Goal: Information Seeking & Learning: Learn about a topic

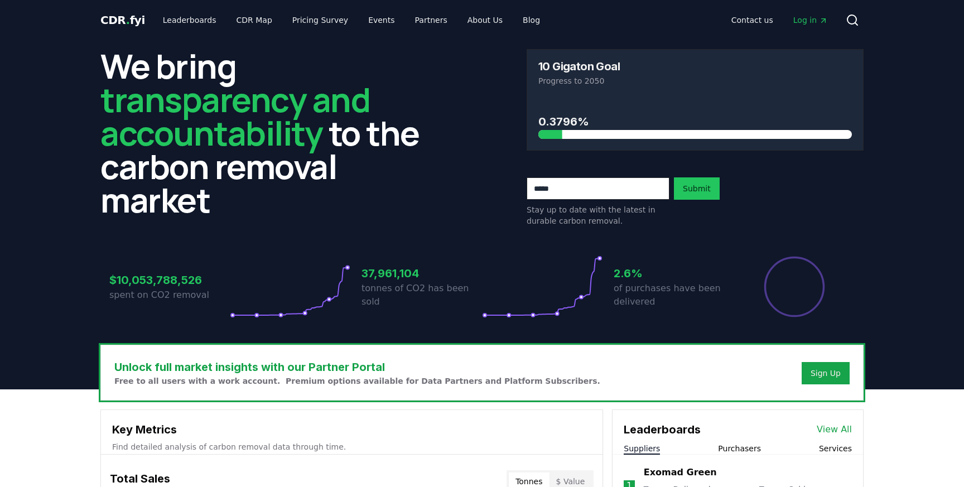
scroll to position [8, 0]
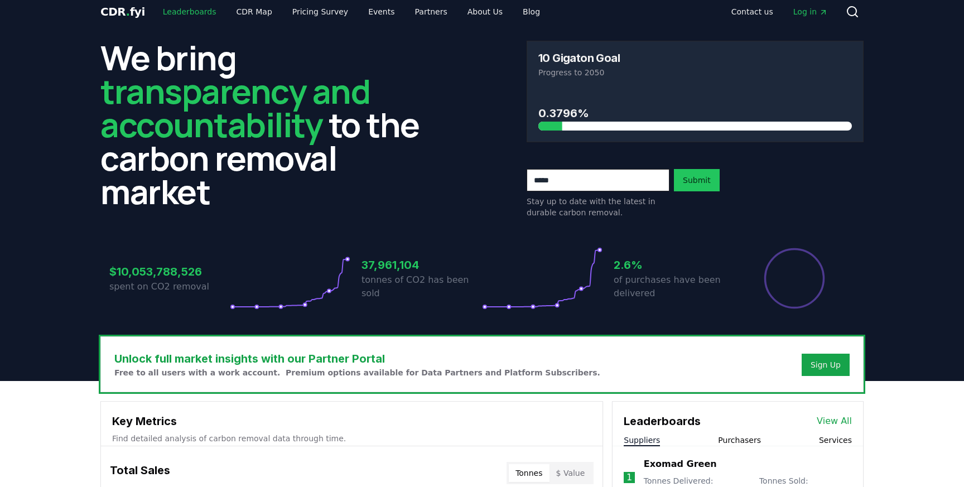
click at [190, 12] on link "Leaderboards" at bounding box center [189, 12] width 71 height 20
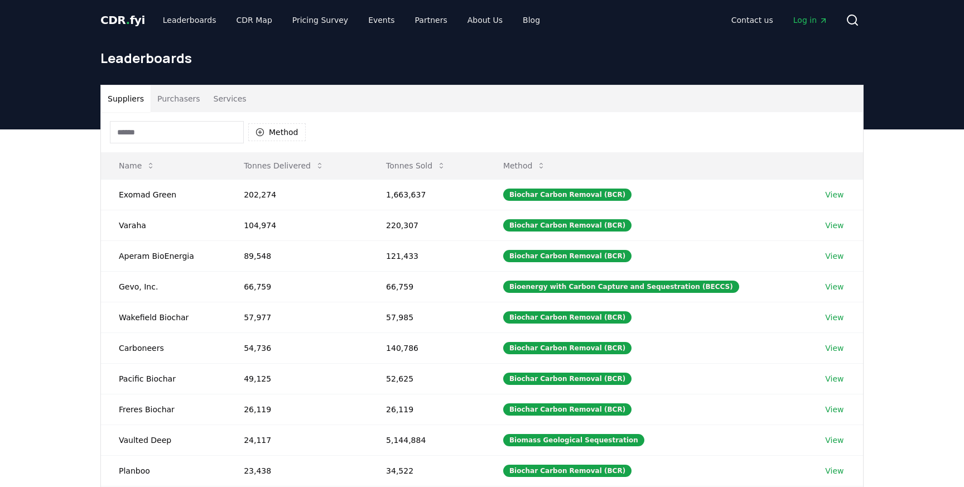
click at [184, 98] on button "Purchasers" at bounding box center [179, 98] width 56 height 27
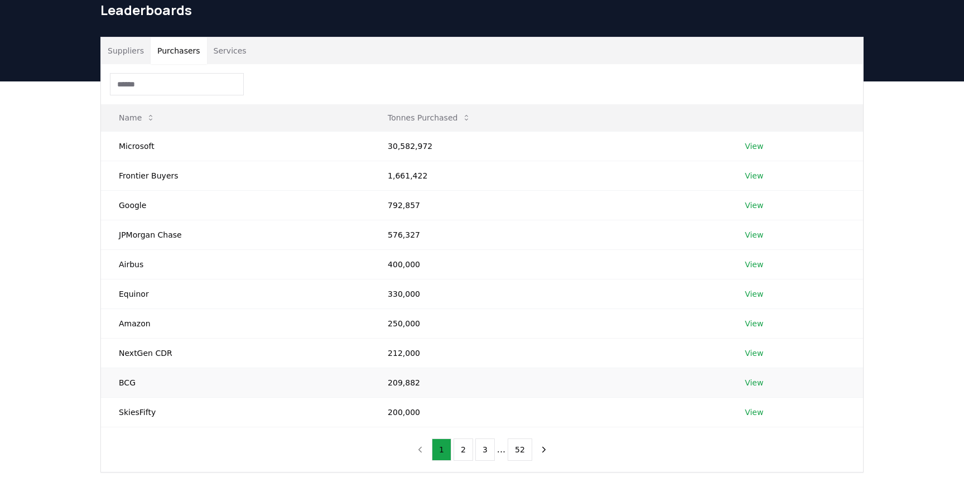
scroll to position [42, 0]
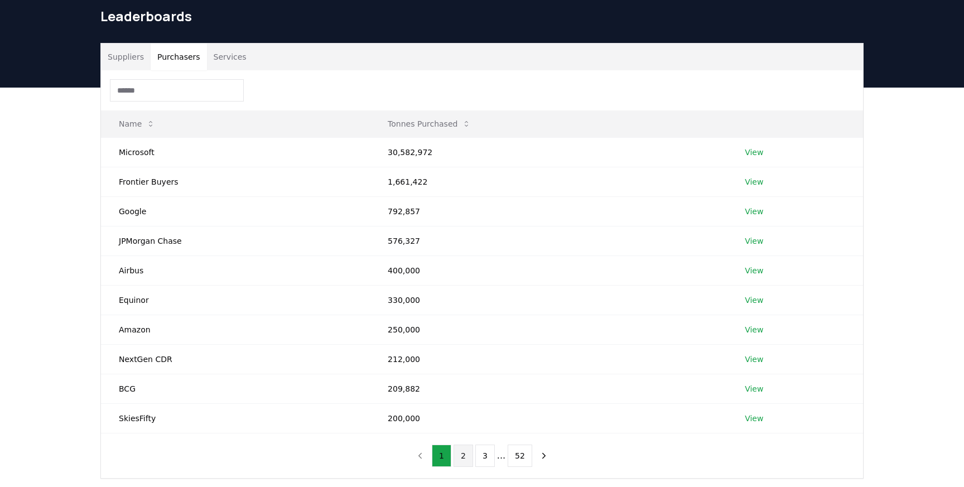
click at [467, 458] on button "2" at bounding box center [464, 456] width 20 height 22
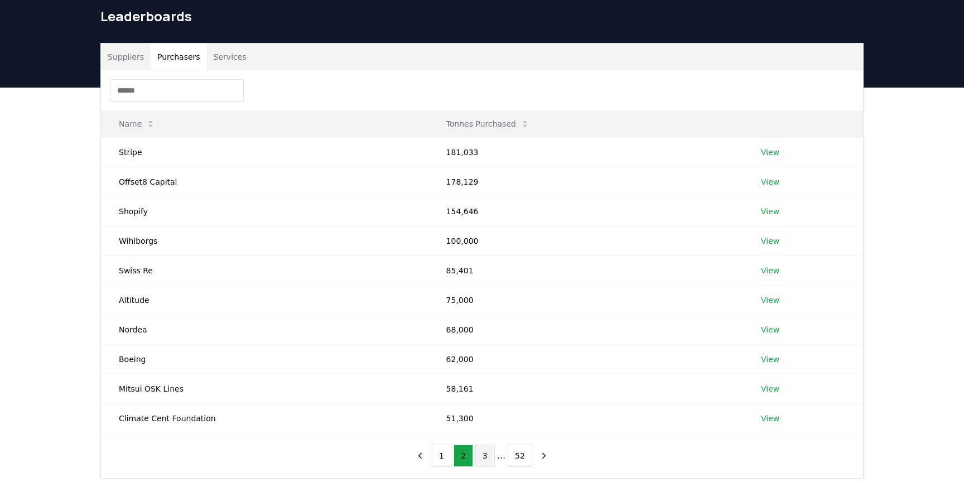
click at [490, 460] on button "3" at bounding box center [485, 456] width 20 height 22
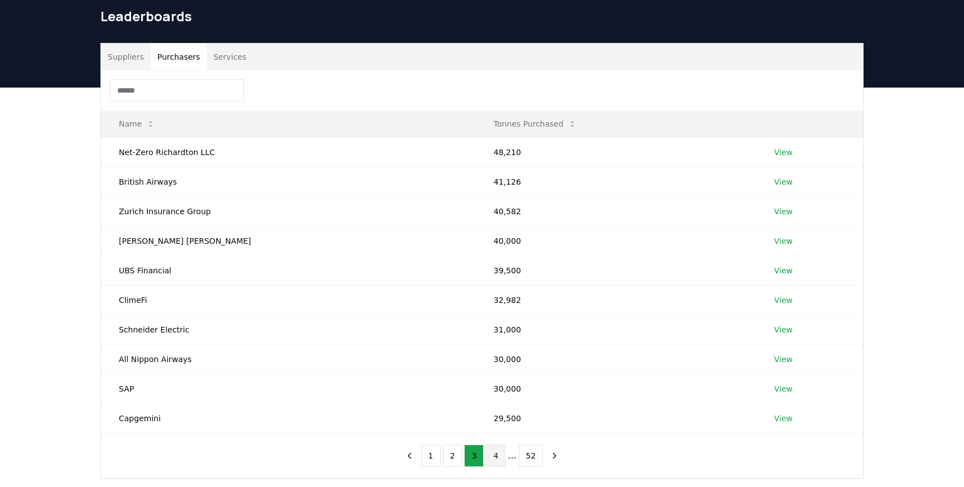
click at [499, 459] on button "4" at bounding box center [496, 456] width 20 height 22
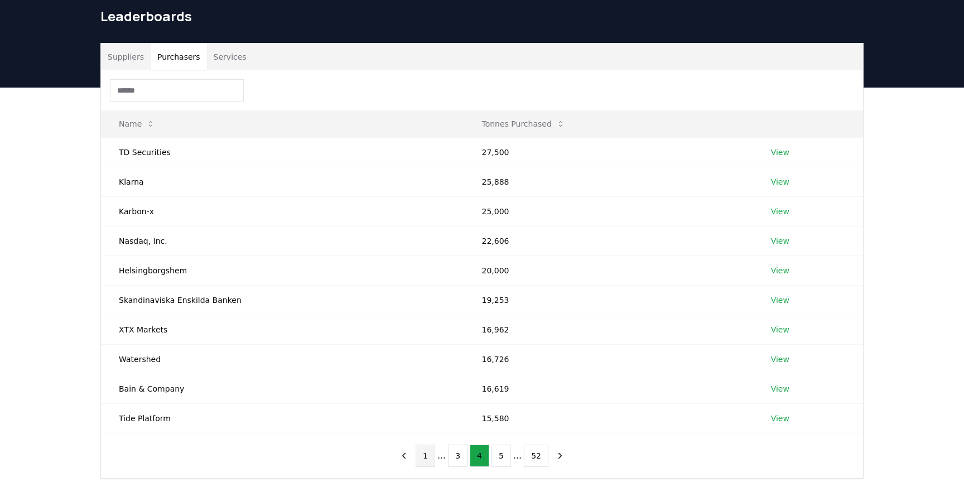
click at [426, 461] on button "1" at bounding box center [426, 456] width 20 height 22
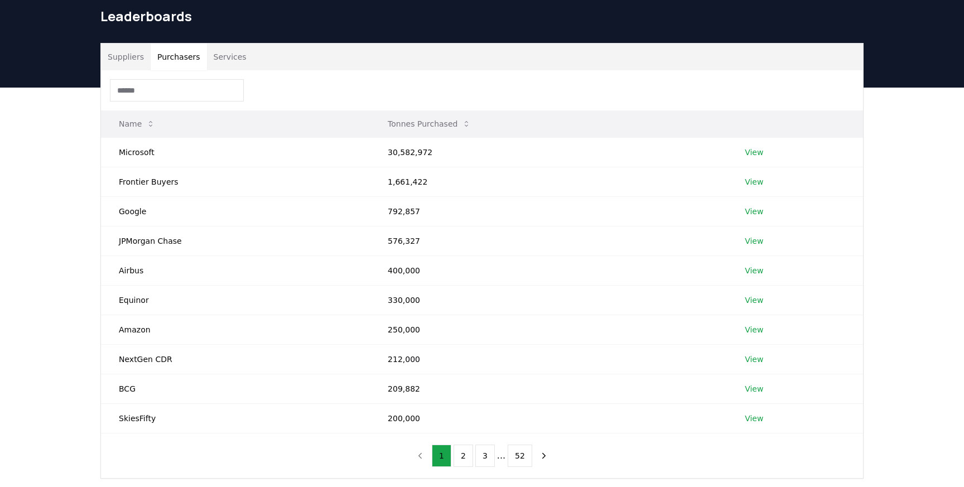
scroll to position [0, 0]
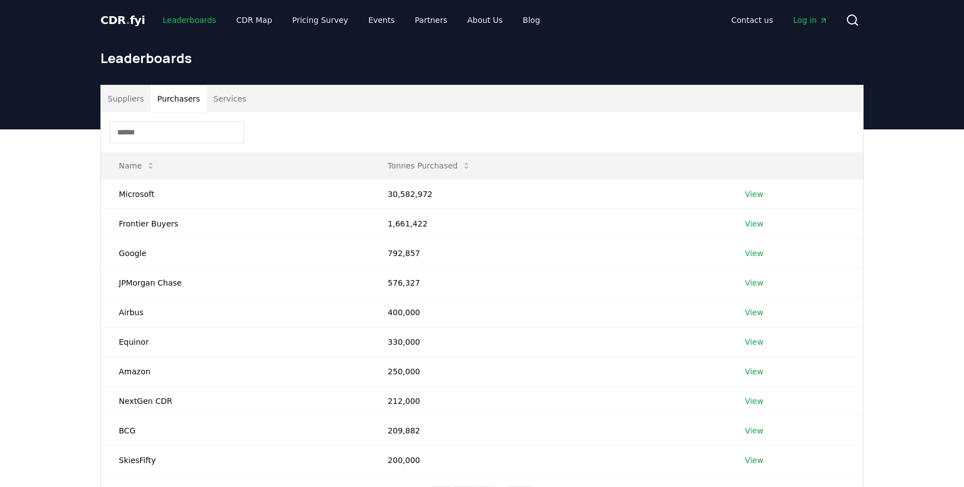
click at [181, 21] on link "Leaderboards" at bounding box center [189, 20] width 71 height 20
click at [107, 21] on span "CDR . fyi" at bounding box center [122, 19] width 45 height 13
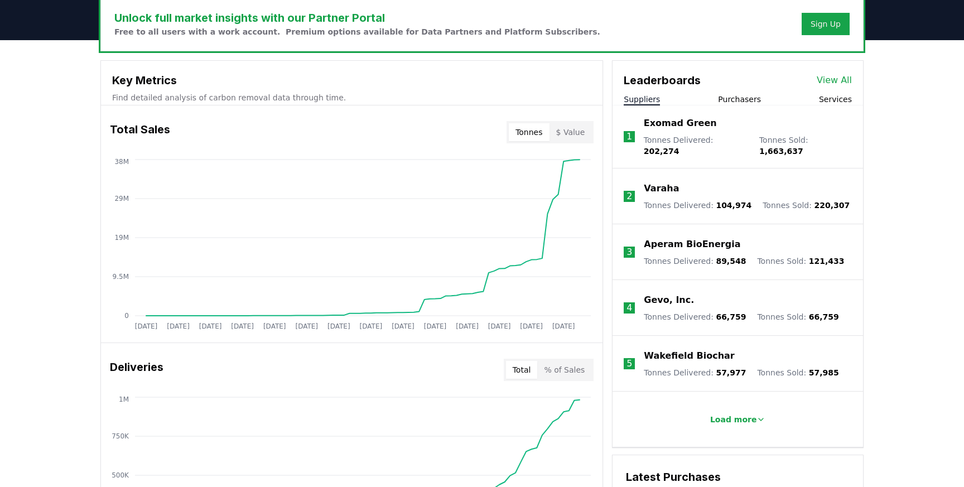
scroll to position [352, 0]
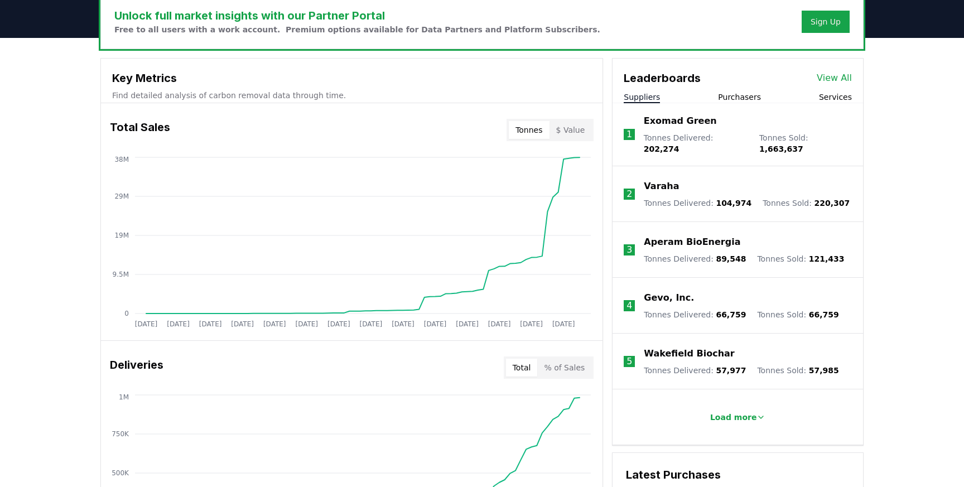
click at [572, 132] on button "$ Value" at bounding box center [571, 130] width 42 height 18
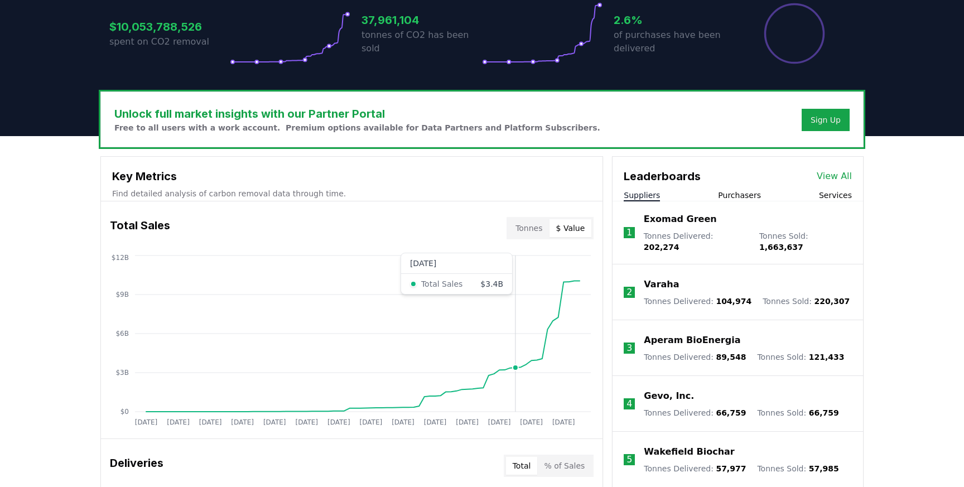
scroll to position [0, 0]
